Goal: Transaction & Acquisition: Download file/media

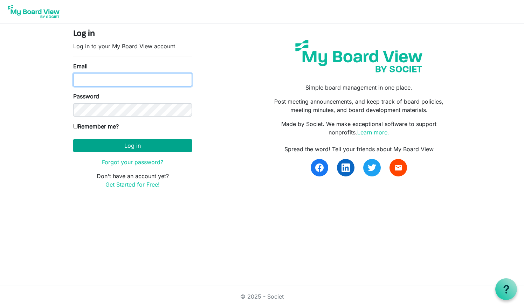
type input "[EMAIL_ADDRESS][DOMAIN_NAME]"
click at [104, 141] on button "Log in" at bounding box center [132, 145] width 119 height 13
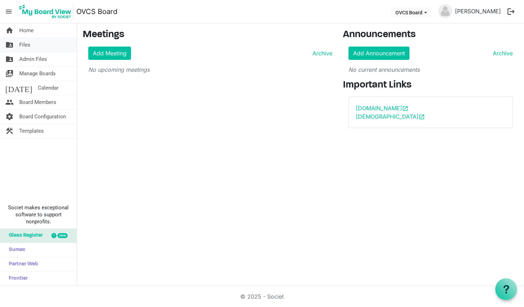
click at [21, 44] on span "Files" at bounding box center [24, 45] width 11 height 14
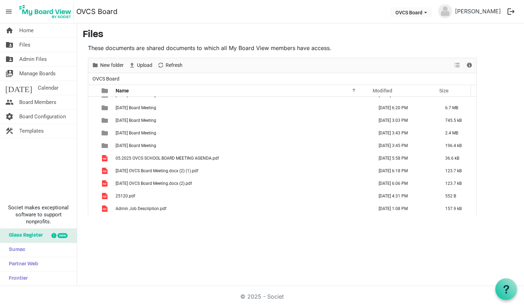
scroll to position [247, 0]
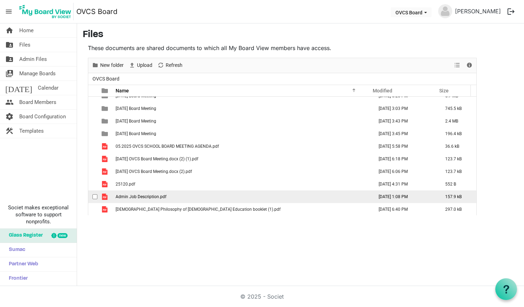
click at [172, 191] on td "Admin Job Description.pdf" at bounding box center [242, 196] width 258 height 13
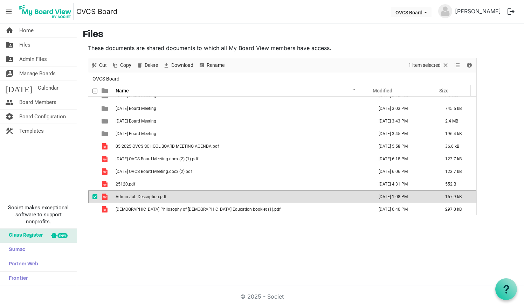
click at [121, 198] on span "Admin Job Description.pdf" at bounding box center [141, 196] width 51 height 5
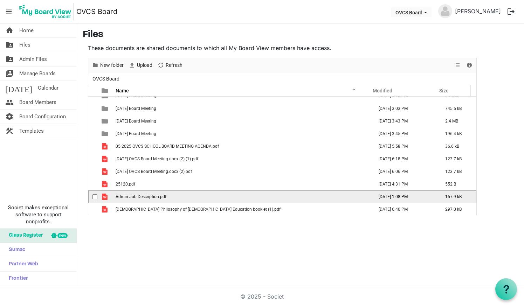
click at [121, 198] on span "Admin Job Description.pdf" at bounding box center [141, 196] width 51 height 5
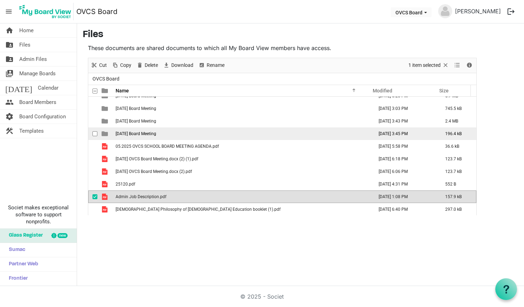
click at [142, 131] on span "2025-08-17 Board Meeting" at bounding box center [136, 133] width 41 height 5
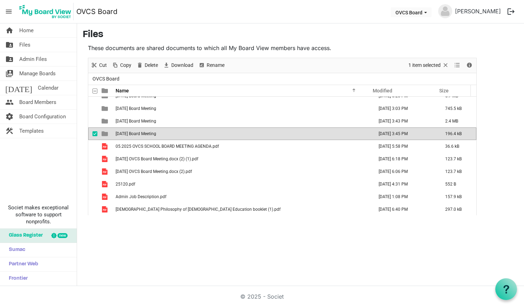
click at [141, 132] on span "2025-08-17 Board Meeting" at bounding box center [136, 133] width 41 height 5
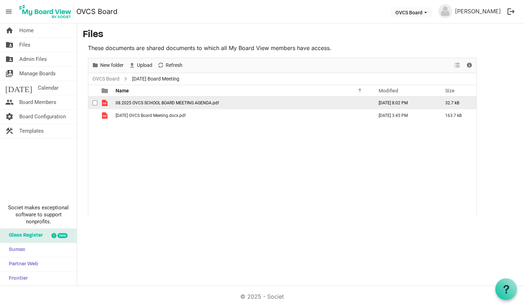
click at [162, 106] on td "08.2025 OVCS SCHOOL BOARD MEETING AGENDA.pdf" at bounding box center [242, 103] width 258 height 13
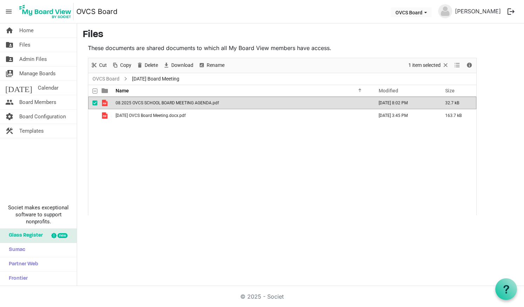
click at [162, 106] on td "08.2025 OVCS SCHOOL BOARD MEETING AGENDA.pdf" at bounding box center [242, 103] width 258 height 13
